Goal: Information Seeking & Learning: Learn about a topic

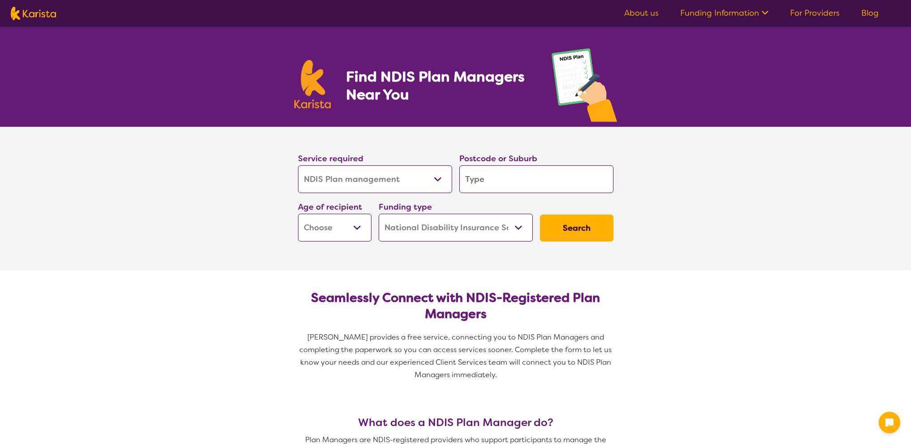
select select "NDIS Plan management"
select select "NDIS"
select select "NDIS Plan management"
select select "NDIS"
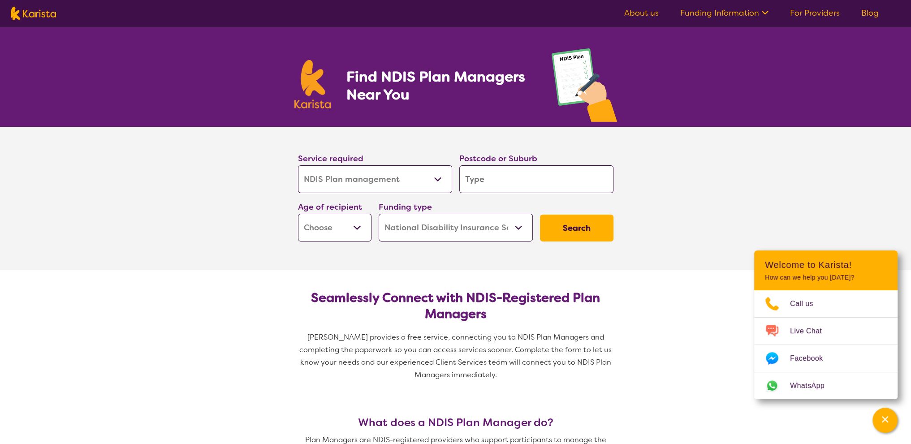
drag, startPoint x: 476, startPoint y: 184, endPoint x: 483, endPoint y: 194, distance: 11.6
click at [476, 184] on input "search" at bounding box center [536, 179] width 154 height 28
type input "2"
type input "25"
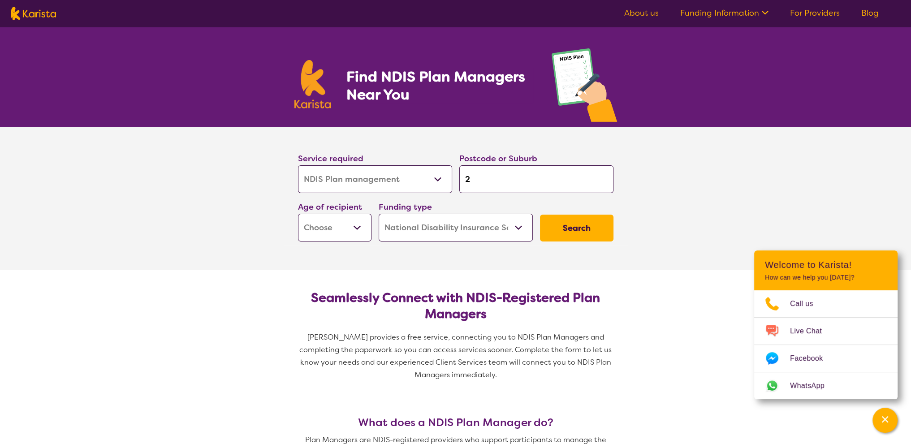
type input "25"
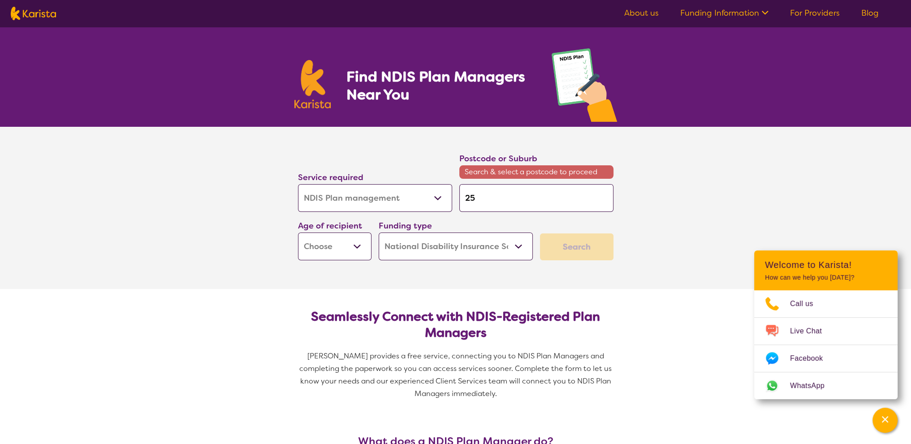
type input "256"
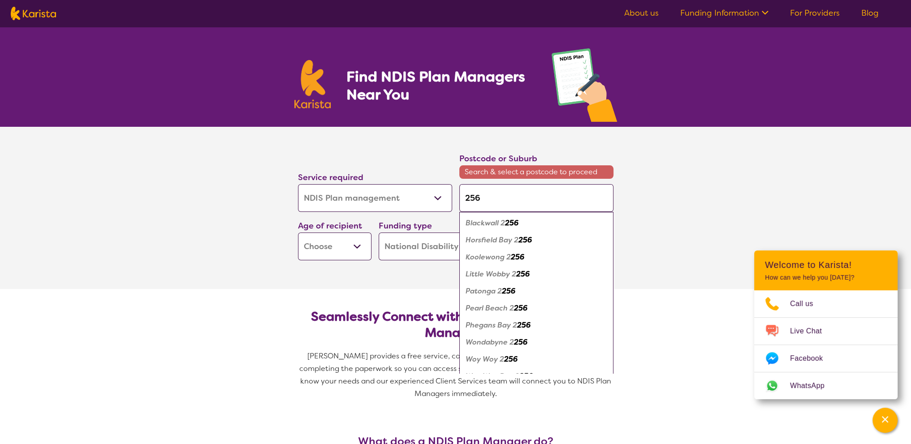
drag, startPoint x: 445, startPoint y: 195, endPoint x: 431, endPoint y: 194, distance: 13.9
click at [431, 194] on div "Service required Allied Health Assistant Assessment (ADHD or Autism) Behaviour …" at bounding box center [455, 206] width 323 height 116
type input "2"
type input "21"
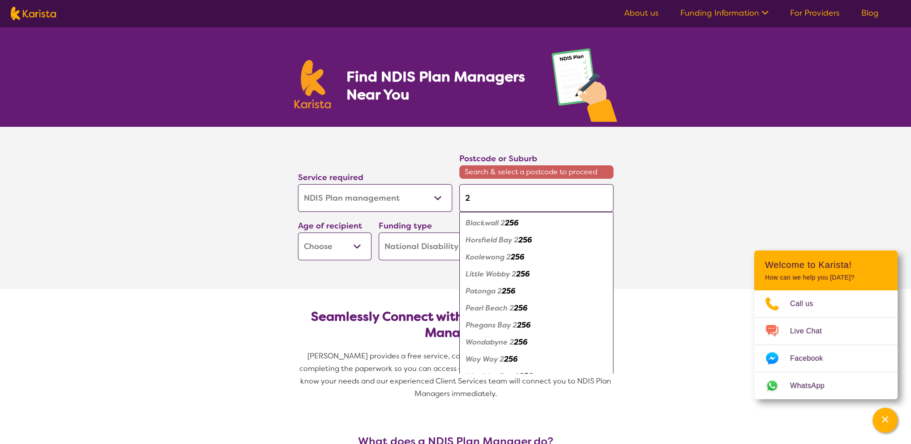
type input "21"
drag, startPoint x: 492, startPoint y: 197, endPoint x: 511, endPoint y: 198, distance: 19.3
click at [498, 197] on input "21" at bounding box center [536, 198] width 154 height 28
drag, startPoint x: 511, startPoint y: 198, endPoint x: 436, endPoint y: 198, distance: 75.7
click at [436, 198] on div "Service required Allied Health Assistant Assessment (ADHD or Autism) Behaviour …" at bounding box center [455, 206] width 323 height 116
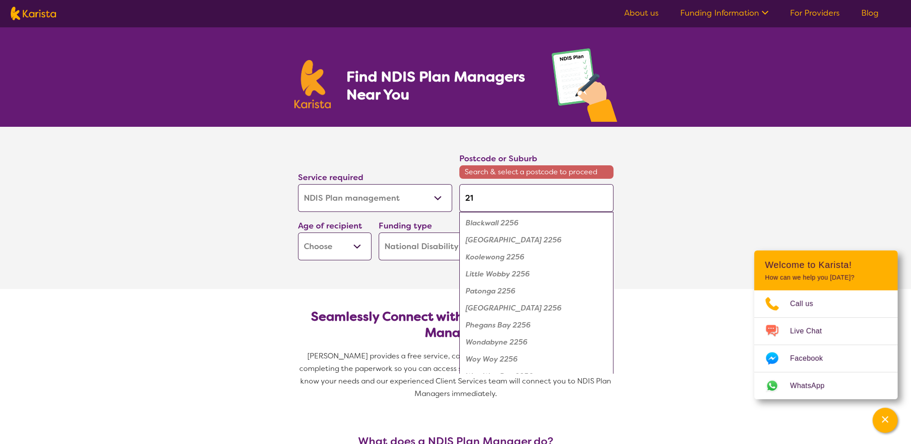
click at [505, 196] on input "21" at bounding box center [536, 198] width 154 height 28
drag, startPoint x: 516, startPoint y: 199, endPoint x: 423, endPoint y: 199, distance: 93.2
click at [423, 199] on div "Service required Allied Health Assistant Assessment (ADHD or Autism) Behaviour …" at bounding box center [455, 206] width 323 height 116
type input "n"
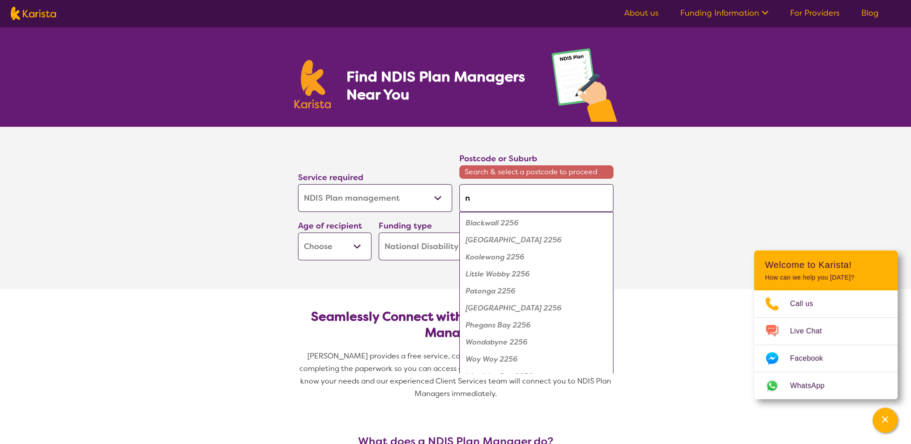
type input "ns"
type input "nsw"
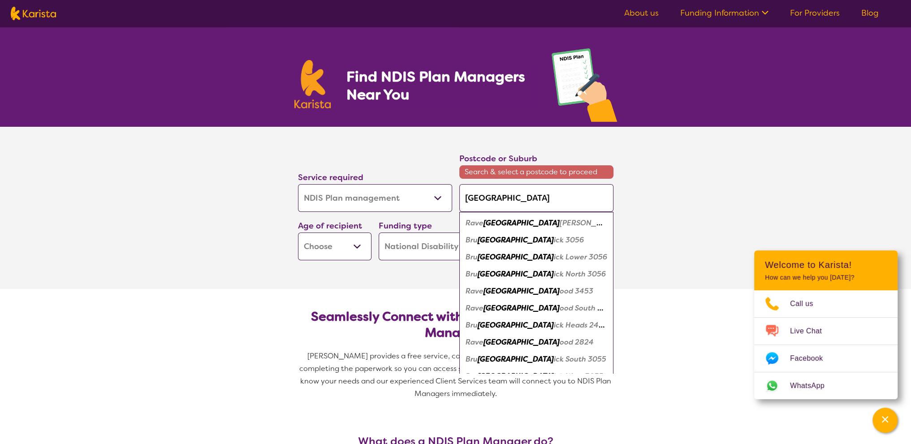
drag, startPoint x: 516, startPoint y: 200, endPoint x: 443, endPoint y: 197, distance: 73.1
click at [445, 197] on div "Service required Allied Health Assistant Assessment (ADHD or Autism) Behaviour …" at bounding box center [455, 206] width 323 height 116
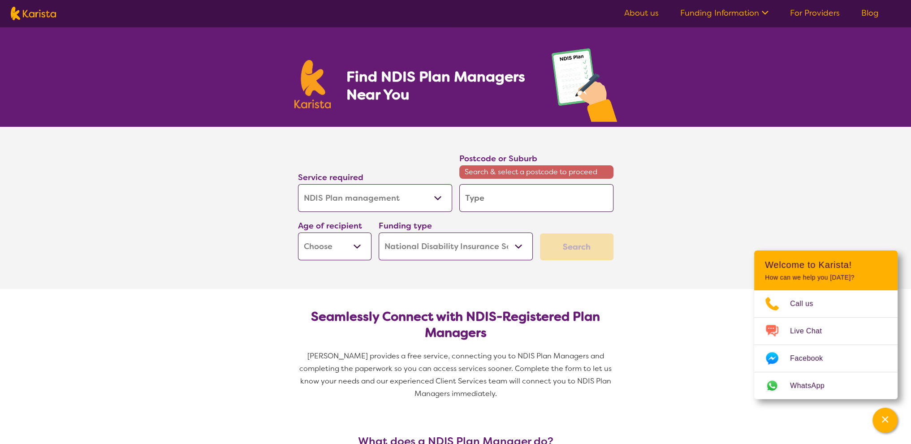
type input "c"
type input "ca"
type input "cam"
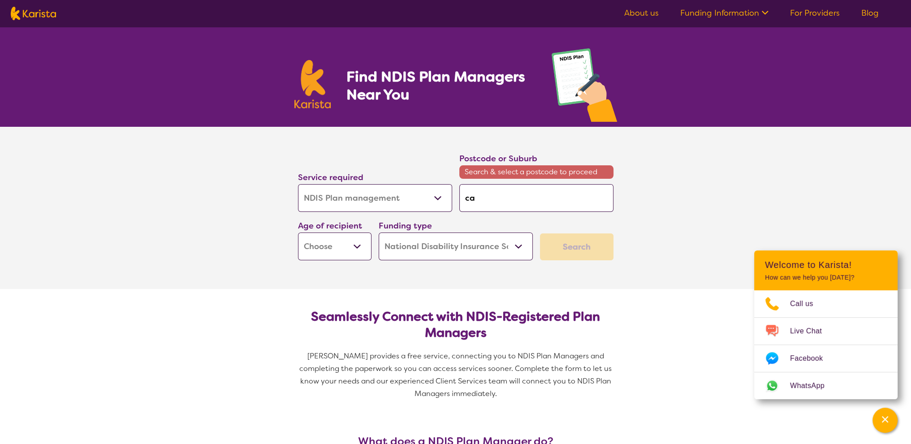
type input "cam"
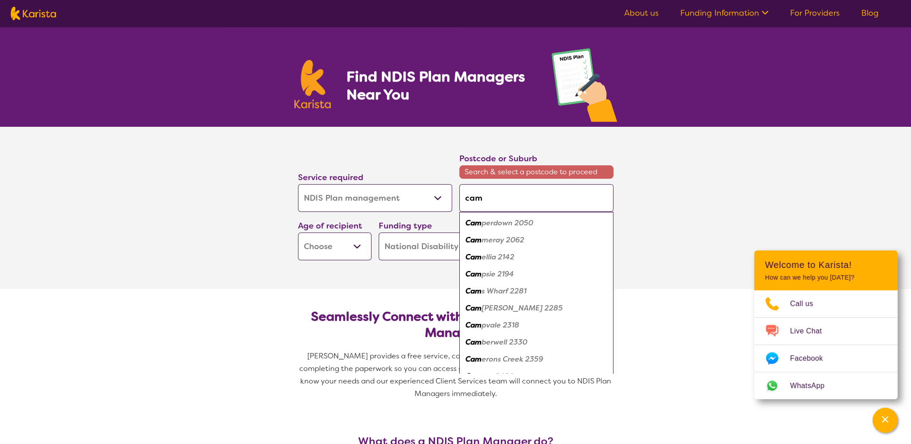
type input "camp"
type input "campb"
type input "campbe"
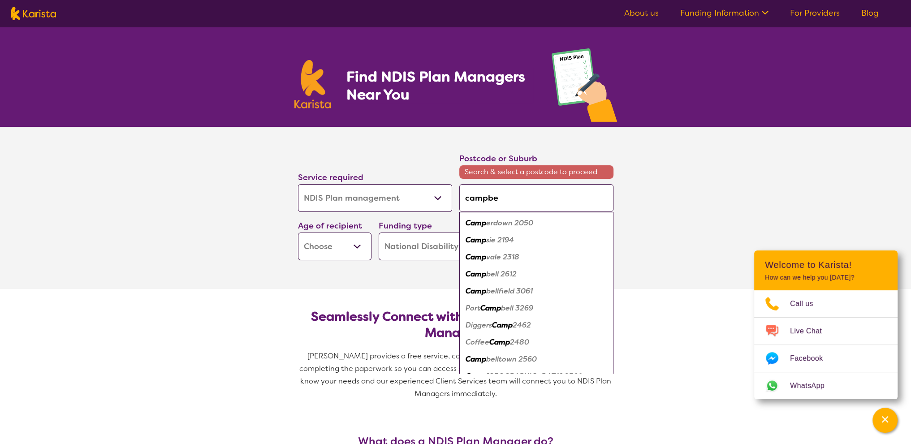
type input "campbe"
type input "campbel"
type input "campbell"
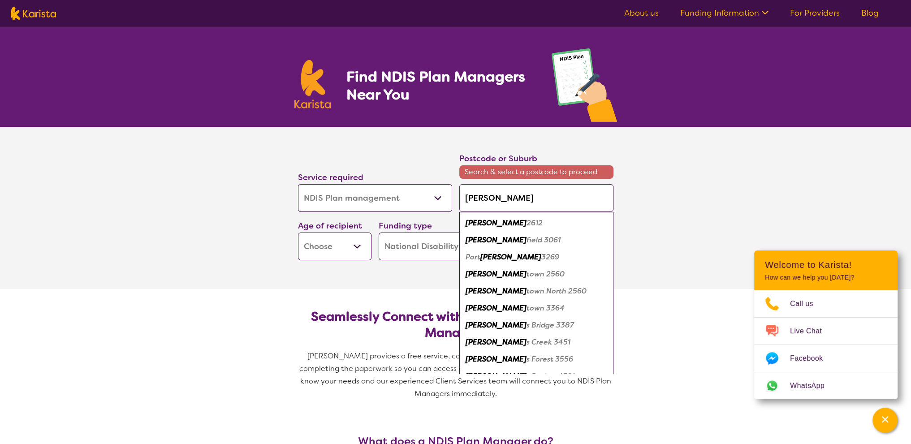
click at [528, 274] on em "town 2560" at bounding box center [546, 273] width 38 height 9
type input "2560"
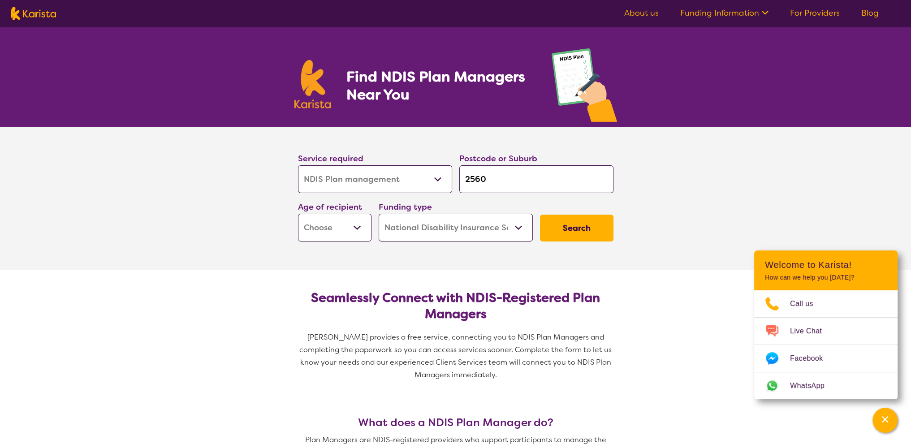
click at [358, 229] on select "Early Childhood - 0 to 9 Child - 10 to 11 Adolescent - 12 to 17 Adult - 18 to 6…" at bounding box center [334, 228] width 73 height 28
select select "EC"
click at [298, 214] on select "Early Childhood - 0 to 9 Child - 10 to 11 Adolescent - 12 to 17 Adult - 18 to 6…" at bounding box center [334, 228] width 73 height 28
select select "EC"
click at [416, 227] on select "Home Care Package (HCP) National Disability Insurance Scheme (NDIS) I don't know" at bounding box center [456, 228] width 154 height 28
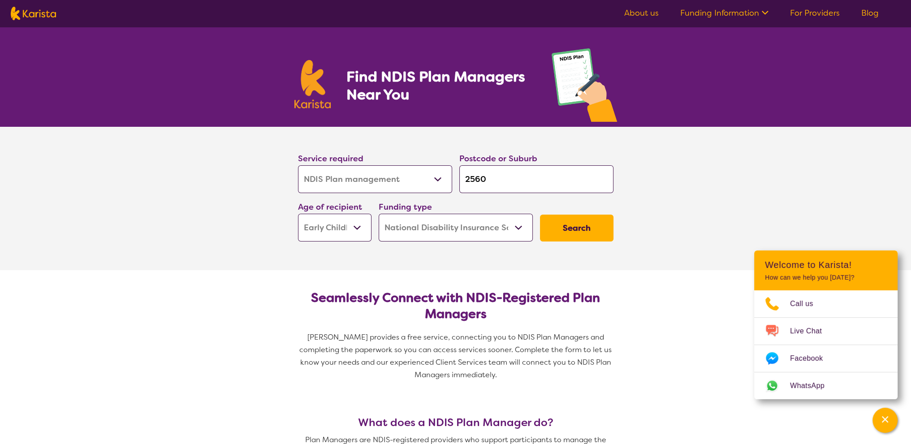
drag, startPoint x: 501, startPoint y: 228, endPoint x: 531, endPoint y: 228, distance: 29.6
click at [501, 228] on select "Home Care Package (HCP) National Disability Insurance Scheme (NDIS) I don't know" at bounding box center [456, 228] width 154 height 28
click at [569, 231] on button "Search" at bounding box center [576, 228] width 73 height 27
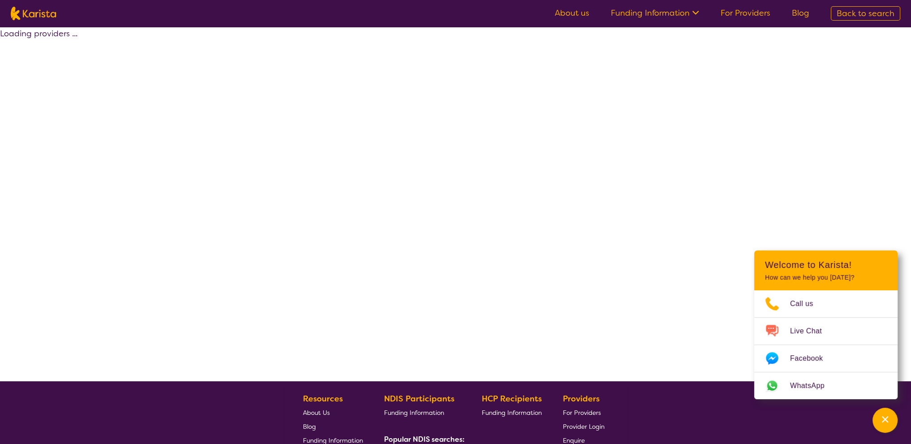
select select "by_score"
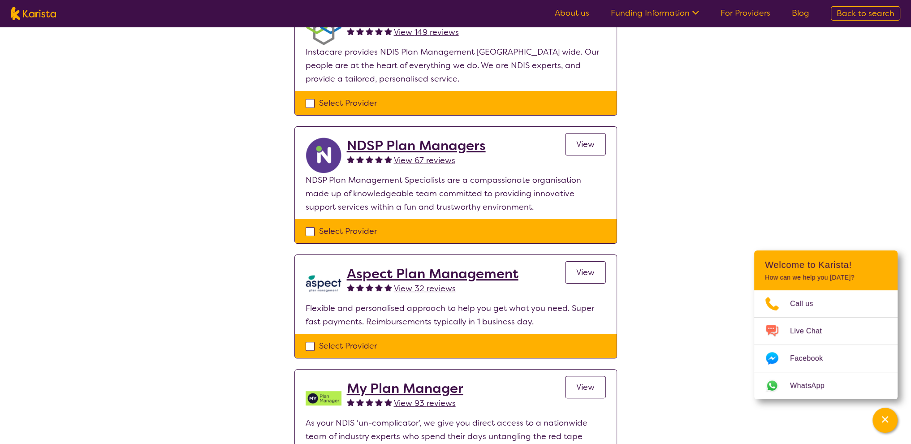
scroll to position [314, 0]
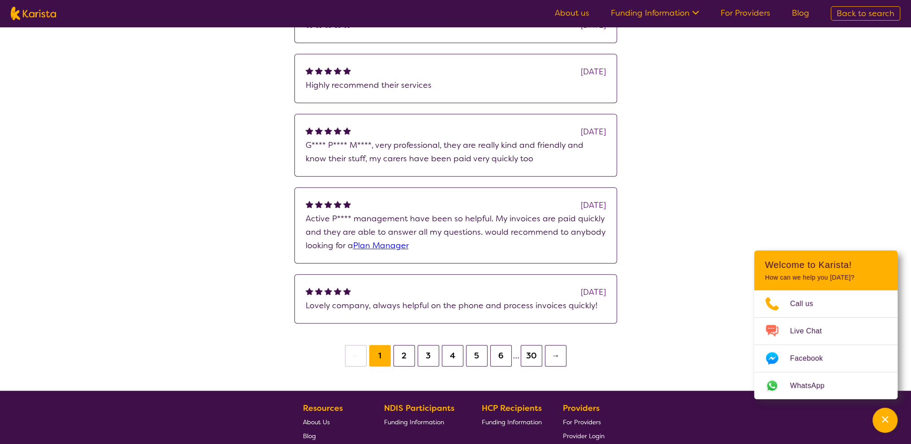
scroll to position [732, 0]
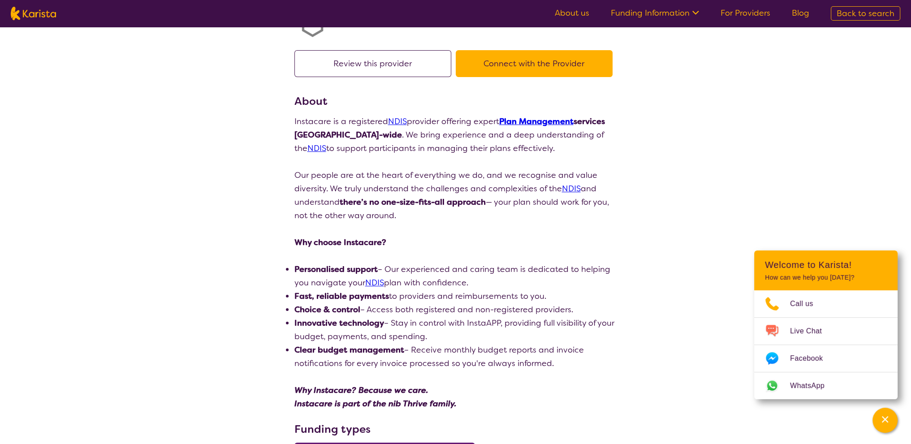
scroll to position [209, 0]
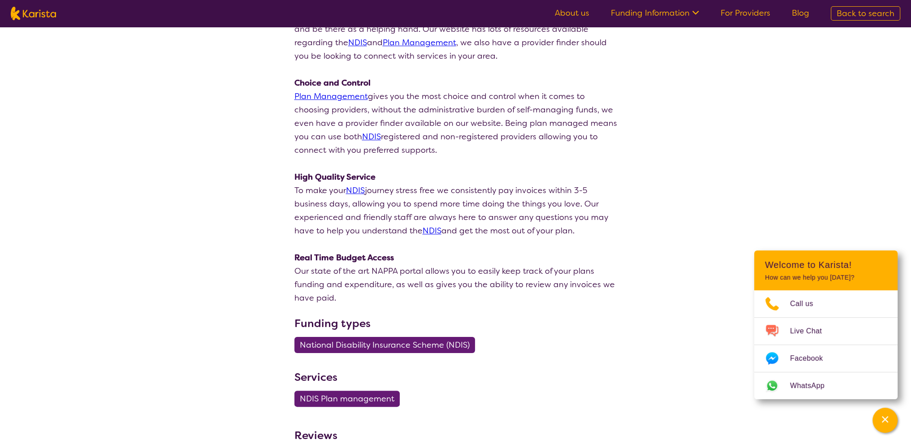
scroll to position [523, 0]
